Goal: Task Accomplishment & Management: Manage account settings

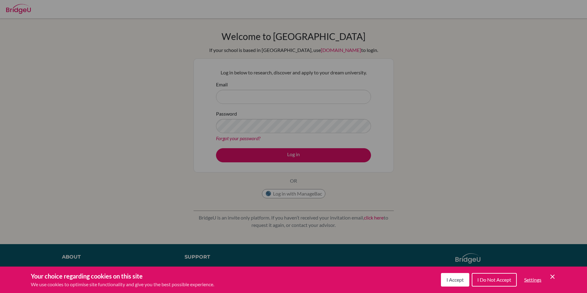
click at [458, 276] on button "I Accept" at bounding box center [455, 280] width 28 height 14
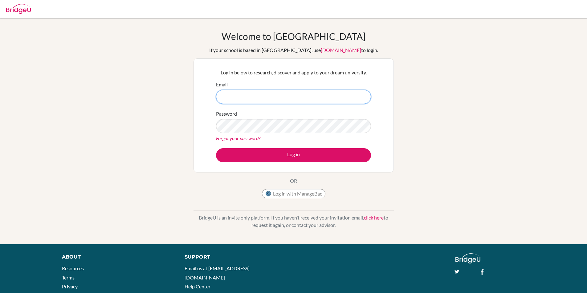
click at [253, 91] on input "Email" at bounding box center [293, 97] width 155 height 14
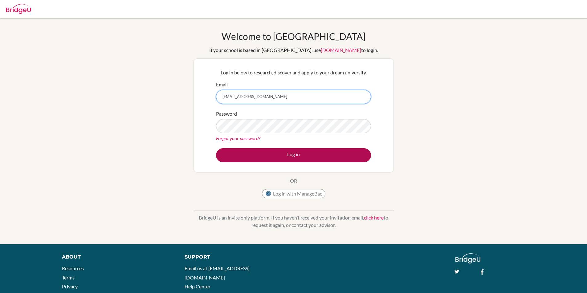
type input "[EMAIL_ADDRESS][DOMAIN_NAME]"
click at [270, 149] on button "Log in" at bounding box center [293, 155] width 155 height 14
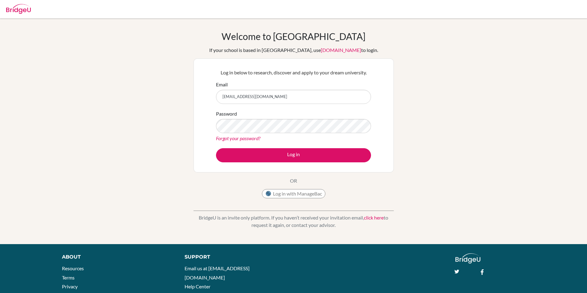
click at [241, 138] on link "Forgot your password?" at bounding box center [238, 139] width 44 height 6
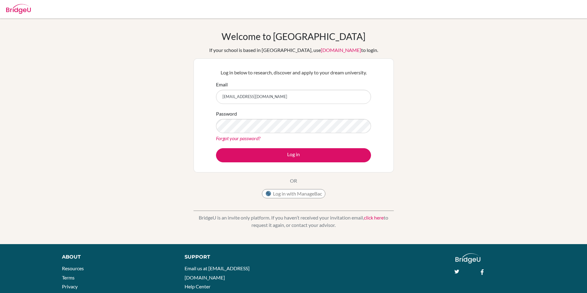
click at [241, 138] on link "Forgot your password?" at bounding box center [238, 139] width 44 height 6
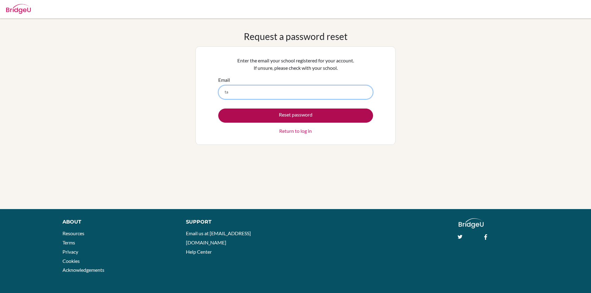
type input "[EMAIL_ADDRESS][DOMAIN_NAME]"
click at [285, 116] on button "Reset password" at bounding box center [295, 116] width 155 height 14
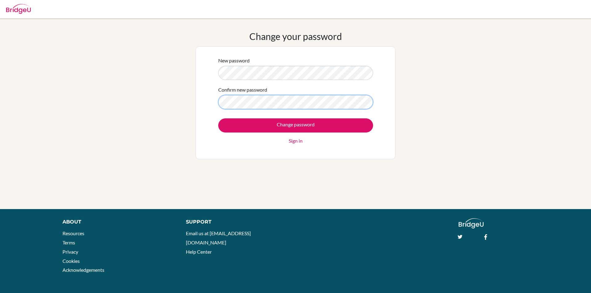
click at [218, 119] on input "Change password" at bounding box center [295, 126] width 155 height 14
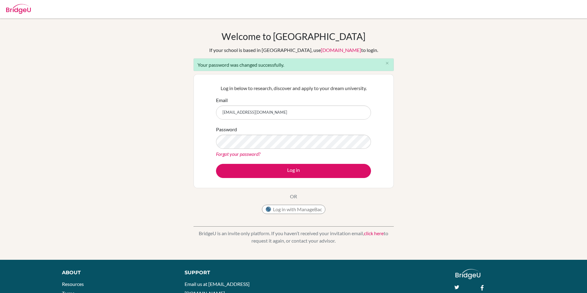
click at [216, 164] on button "Log in" at bounding box center [293, 171] width 155 height 14
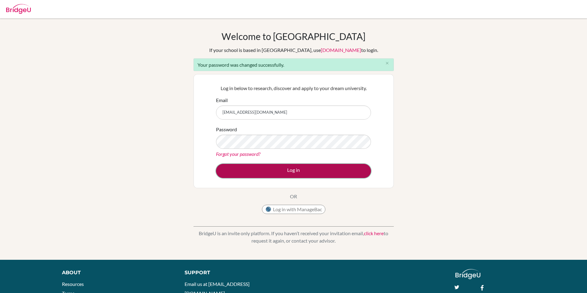
click at [286, 172] on button "Log in" at bounding box center [293, 171] width 155 height 14
click at [281, 168] on button "Log in" at bounding box center [293, 171] width 155 height 14
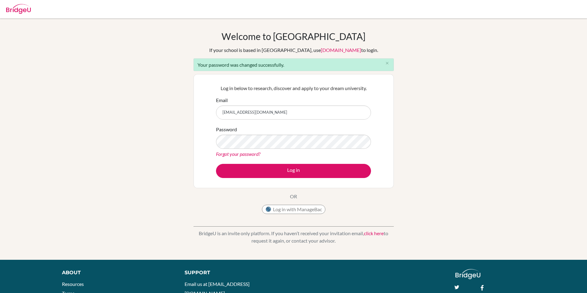
drag, startPoint x: 282, startPoint y: 163, endPoint x: 264, endPoint y: 170, distance: 19.0
click at [281, 164] on form "Email [EMAIL_ADDRESS][DOMAIN_NAME] Password Forgot your password? Log in" at bounding box center [293, 138] width 155 height 82
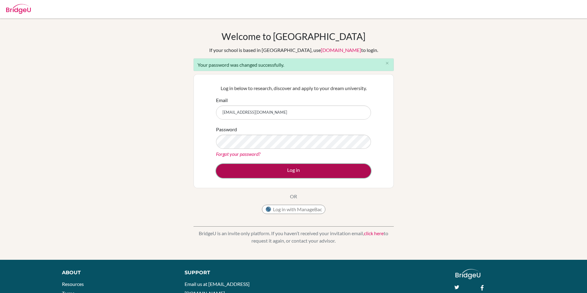
click at [263, 171] on button "Log in" at bounding box center [293, 171] width 155 height 14
